Goal: Transaction & Acquisition: Purchase product/service

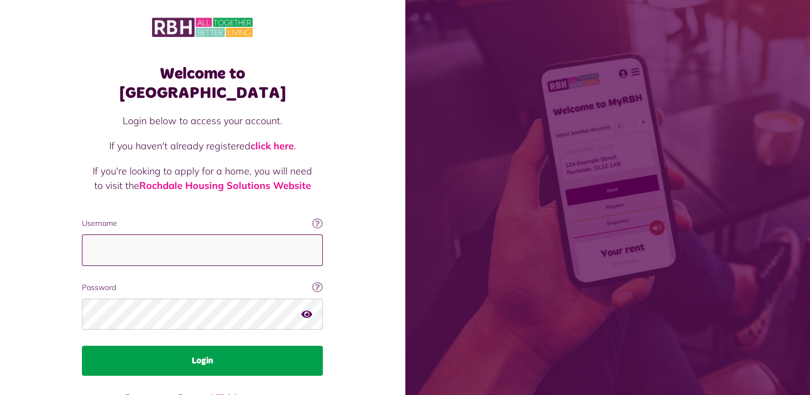
type input "**********"
click at [202, 346] on button "Login" at bounding box center [202, 361] width 241 height 30
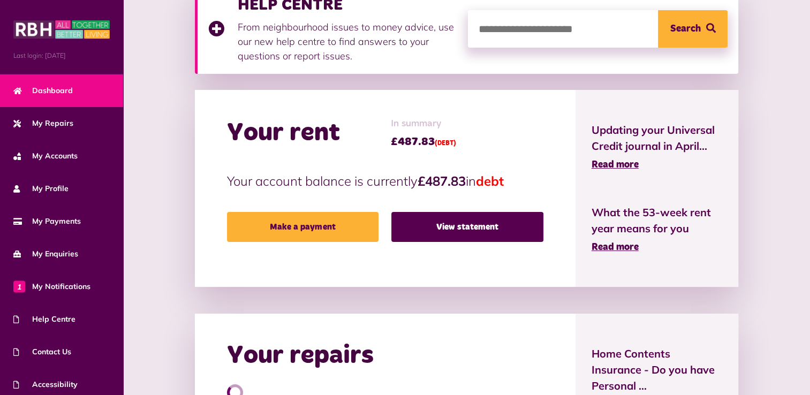
scroll to position [176, 0]
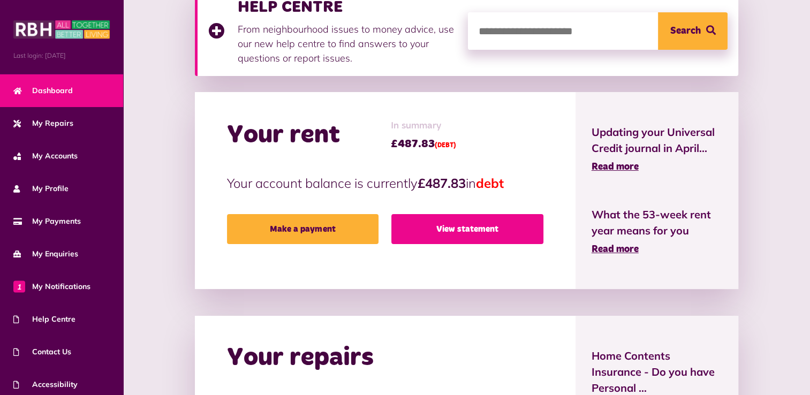
click at [466, 224] on link "View statement" at bounding box center [467, 229] width 152 height 30
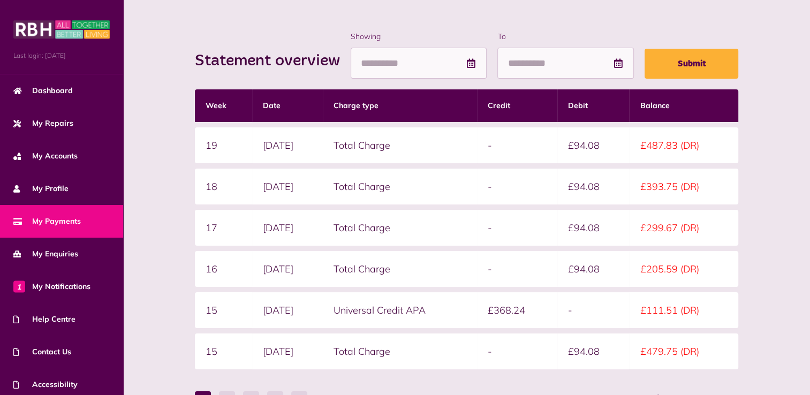
scroll to position [131, 0]
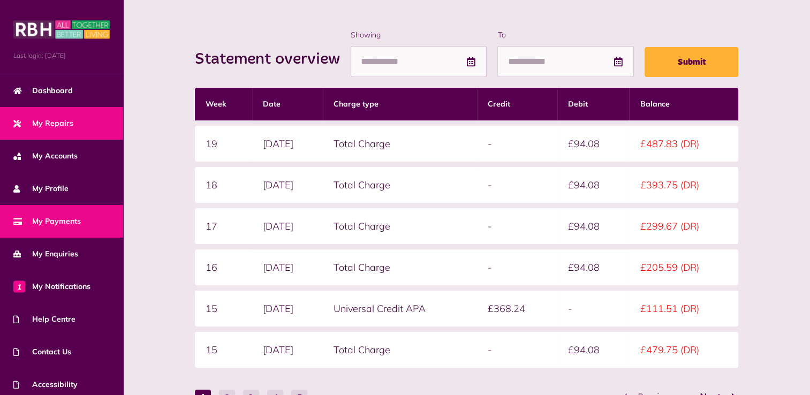
click at [55, 118] on span "My Repairs" at bounding box center [43, 123] width 60 height 11
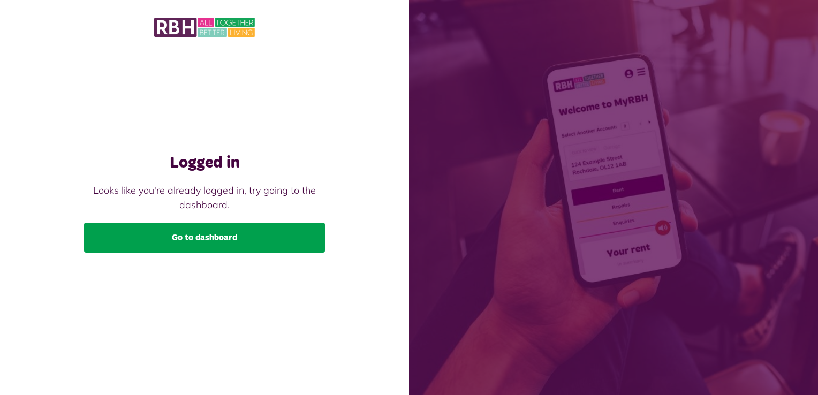
click at [222, 237] on link "Go to dashboard" at bounding box center [204, 238] width 241 height 30
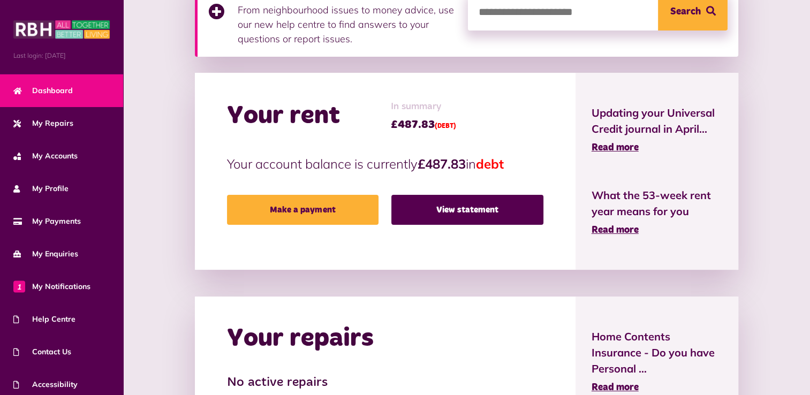
scroll to position [209, 0]
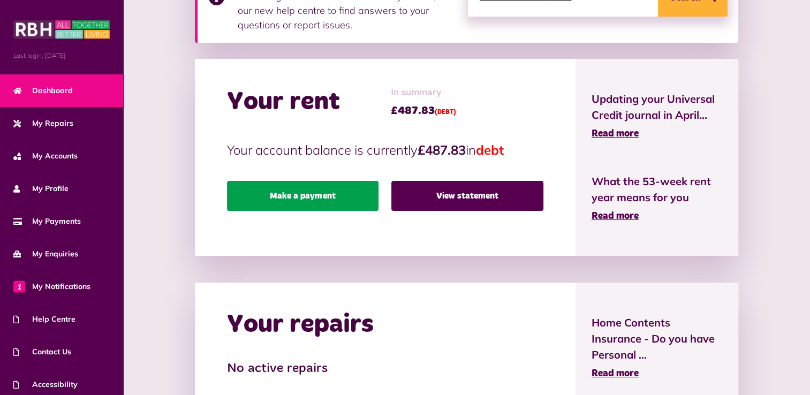
click at [299, 200] on link "Make a payment" at bounding box center [303, 196] width 152 height 30
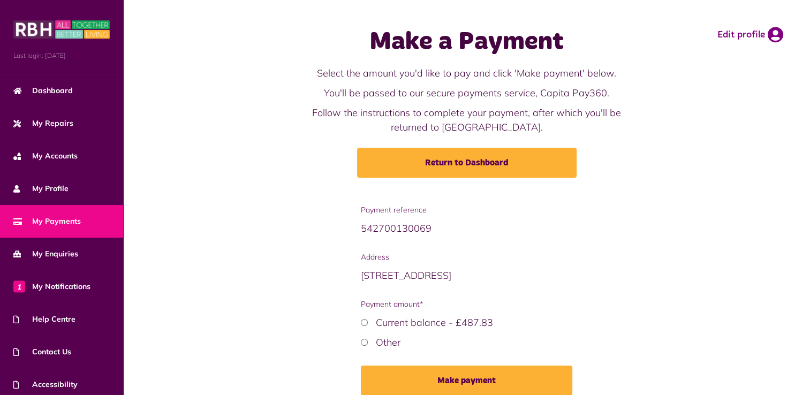
scroll to position [48, 0]
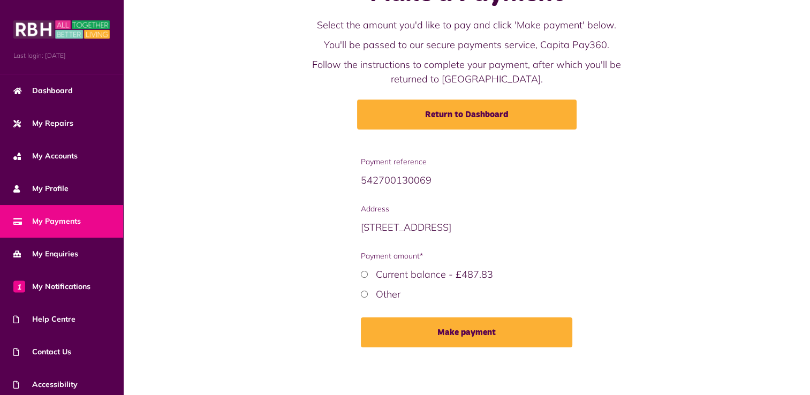
click at [381, 294] on label "Other" at bounding box center [388, 294] width 25 height 12
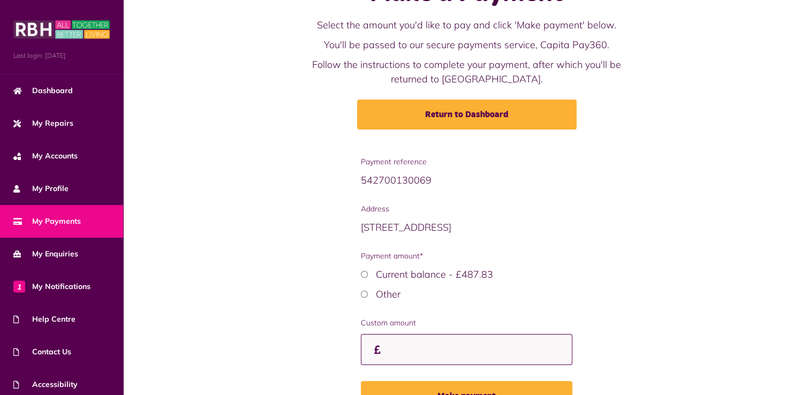
click at [407, 359] on input "Custom amount" at bounding box center [466, 350] width 211 height 32
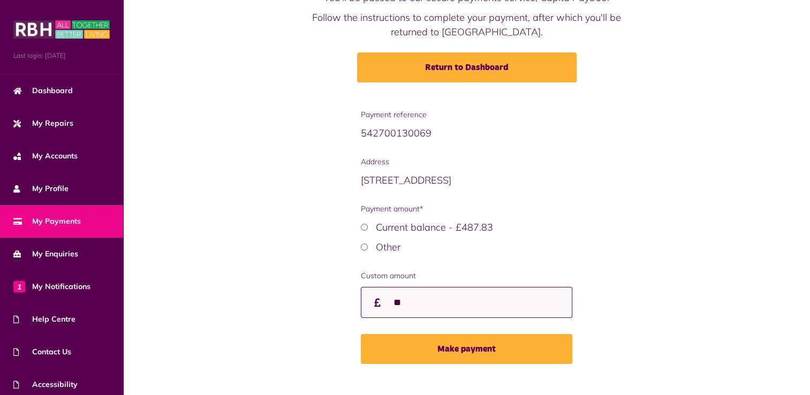
scroll to position [112, 0]
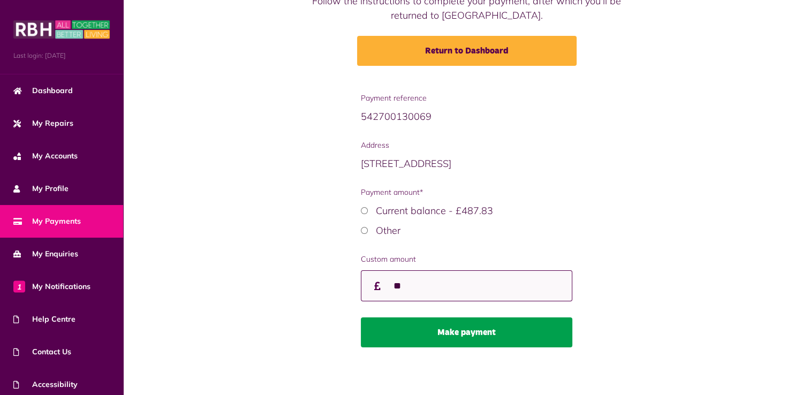
type input "**"
click at [455, 331] on button "Make payment" at bounding box center [466, 332] width 211 height 30
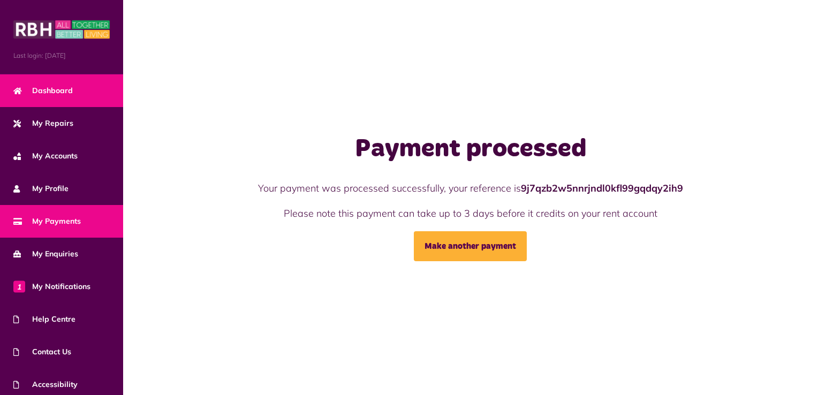
click at [55, 91] on span "Dashboard" at bounding box center [42, 90] width 59 height 11
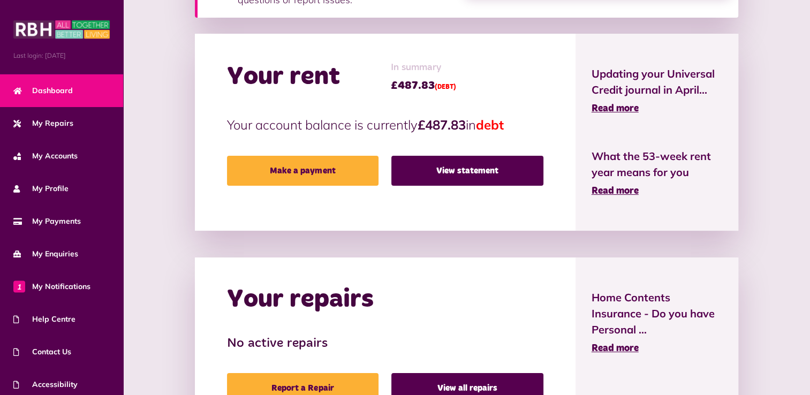
scroll to position [238, 0]
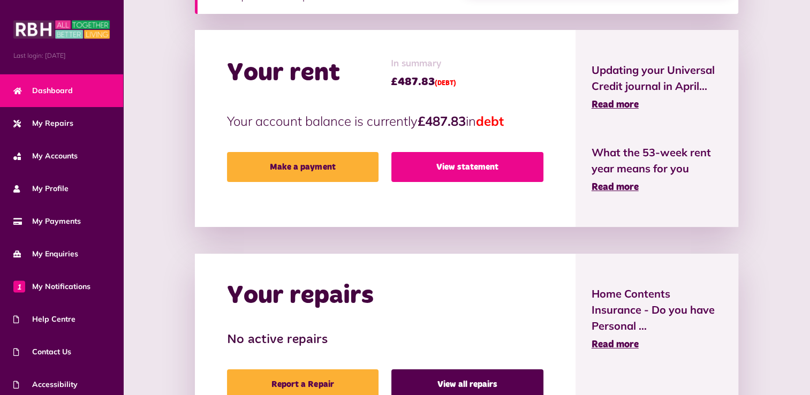
click at [475, 158] on link "View statement" at bounding box center [467, 167] width 152 height 30
